Goal: Task Accomplishment & Management: Use online tool/utility

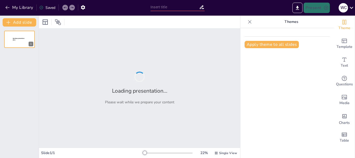
type input "Asignación cultura cliente céntrica"
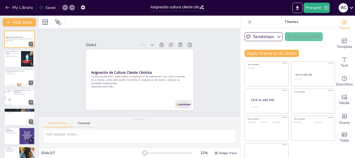
scroll to position [10, 0]
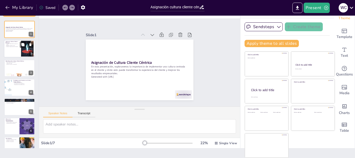
click at [17, 48] on div at bounding box center [19, 49] width 31 height 18
type textarea "La cultura cliente céntrica se enfoca en poner al cliente en el centro de todas…"
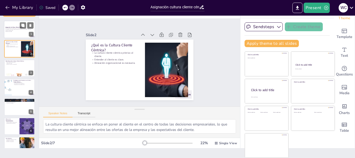
click at [21, 30] on p "En esta presentación, exploraremos la importancia de implementar una cultura ce…" at bounding box center [19, 29] width 28 height 3
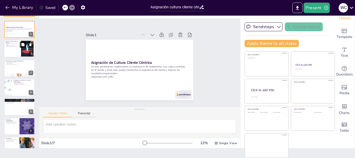
click at [21, 42] on button at bounding box center [23, 45] width 6 height 6
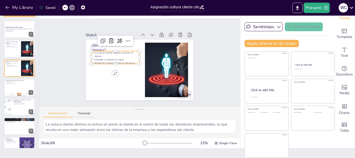
click at [105, 55] on p "La cultura cliente céntrica prioriza al cliente." at bounding box center [117, 49] width 49 height 17
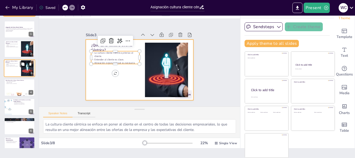
click at [12, 72] on div at bounding box center [19, 68] width 31 height 18
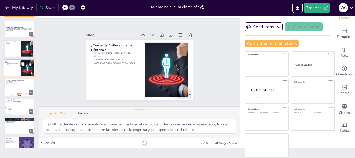
click at [12, 72] on div at bounding box center [19, 68] width 31 height 18
click at [32, 64] on icon at bounding box center [31, 64] width 4 height 4
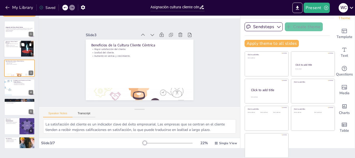
click at [29, 46] on icon at bounding box center [31, 45] width 4 height 4
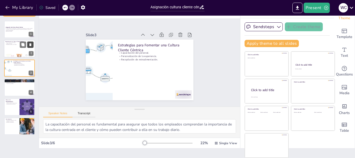
click at [30, 46] on icon at bounding box center [30, 44] width 2 height 3
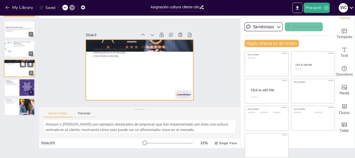
click at [11, 68] on div at bounding box center [19, 68] width 31 height 18
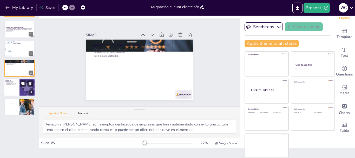
click at [21, 94] on div at bounding box center [27, 87] width 22 height 18
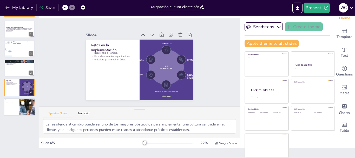
click at [25, 109] on div at bounding box center [27, 107] width 26 height 18
type textarea "Adoptar una cultura centrada en el cliente es esencial para las empresas que bu…"
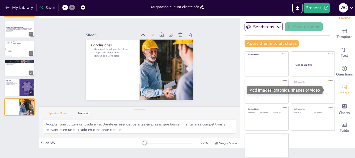
click at [342, 86] on div "Media" at bounding box center [344, 89] width 21 height 19
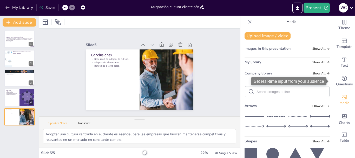
scroll to position [0, 0]
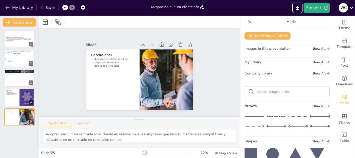
click at [85, 121] on button "Transcript" at bounding box center [83, 124] width 23 height 6
